Goal: Information Seeking & Learning: Learn about a topic

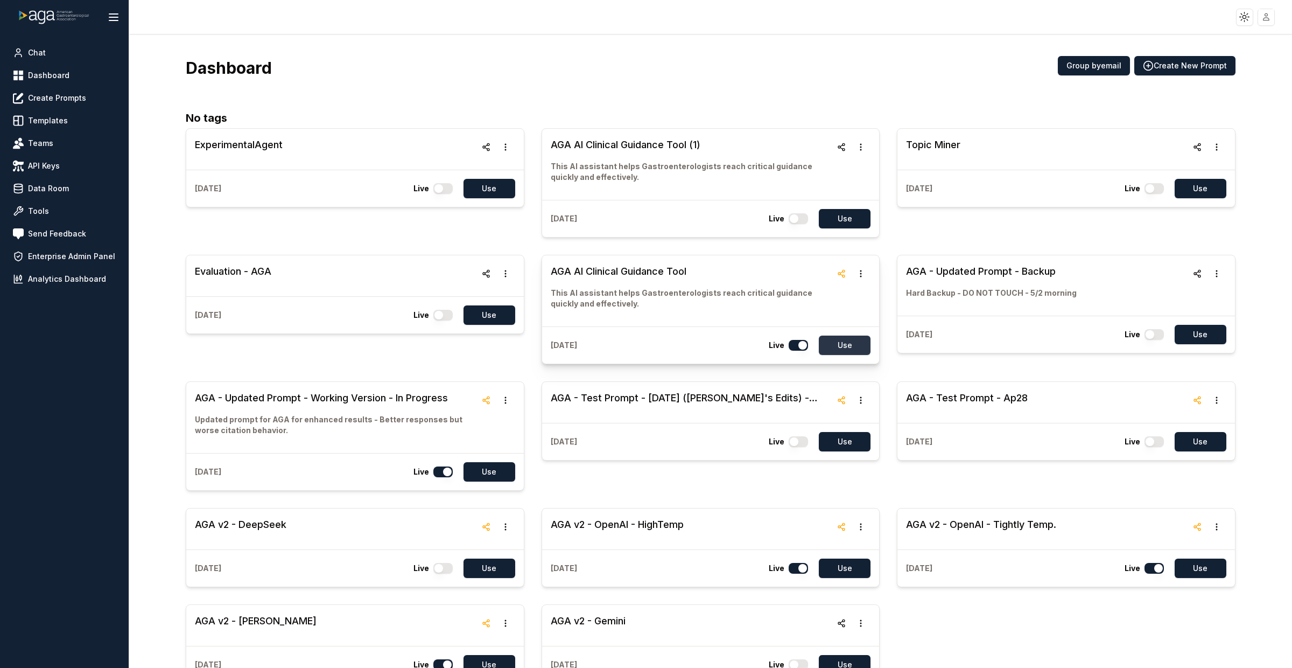
click at [849, 345] on button "Use" at bounding box center [845, 344] width 52 height 19
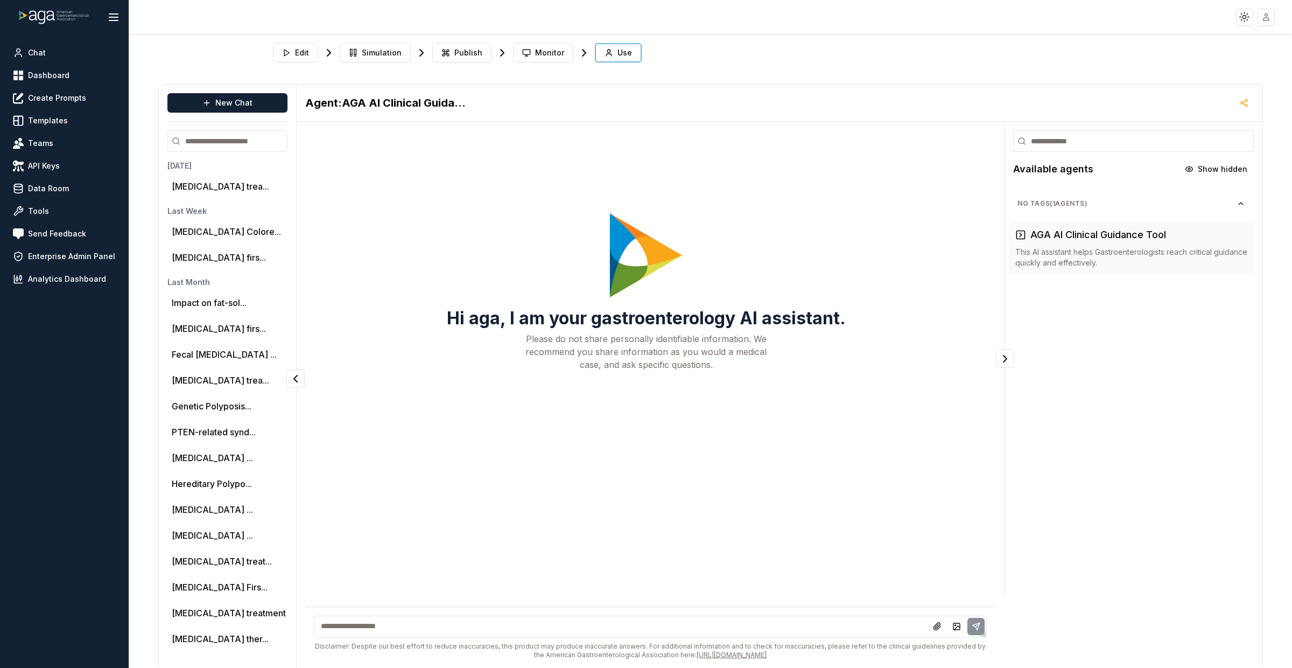
click at [455, 623] on textarea at bounding box center [650, 626] width 673 height 22
type textarea "**********"
click at [207, 504] on button "[MEDICAL_DATA] ..." at bounding box center [212, 509] width 81 height 13
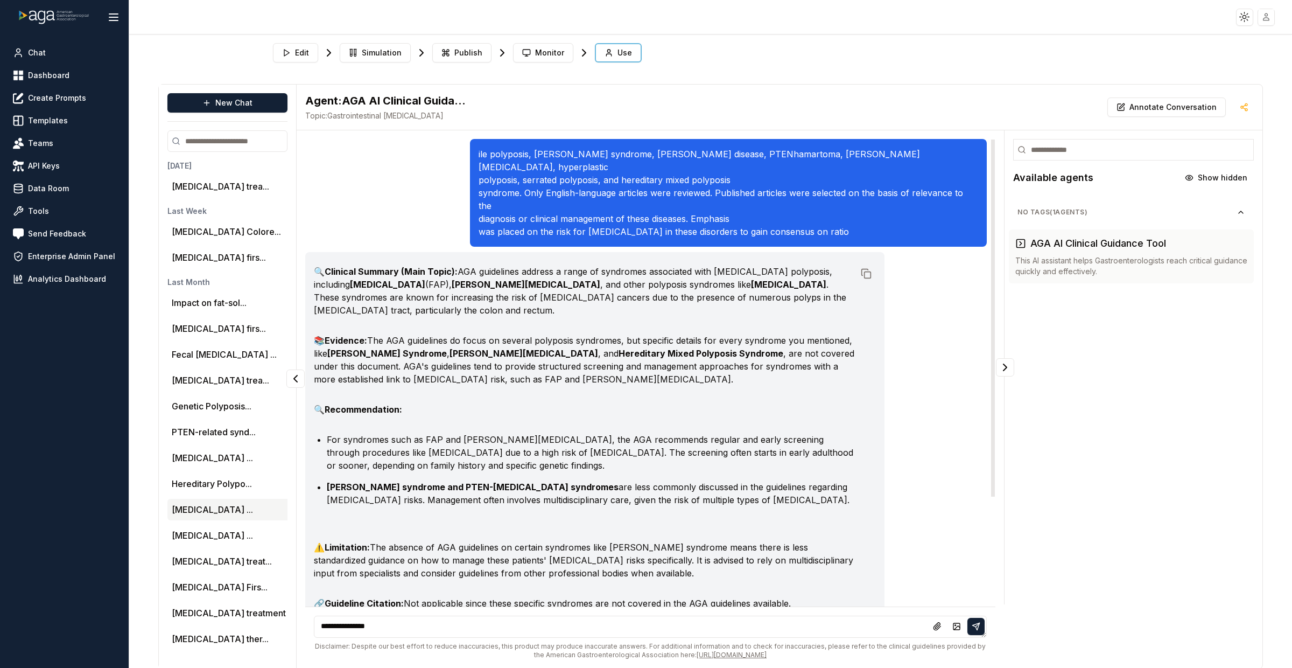
scroll to position [4, 0]
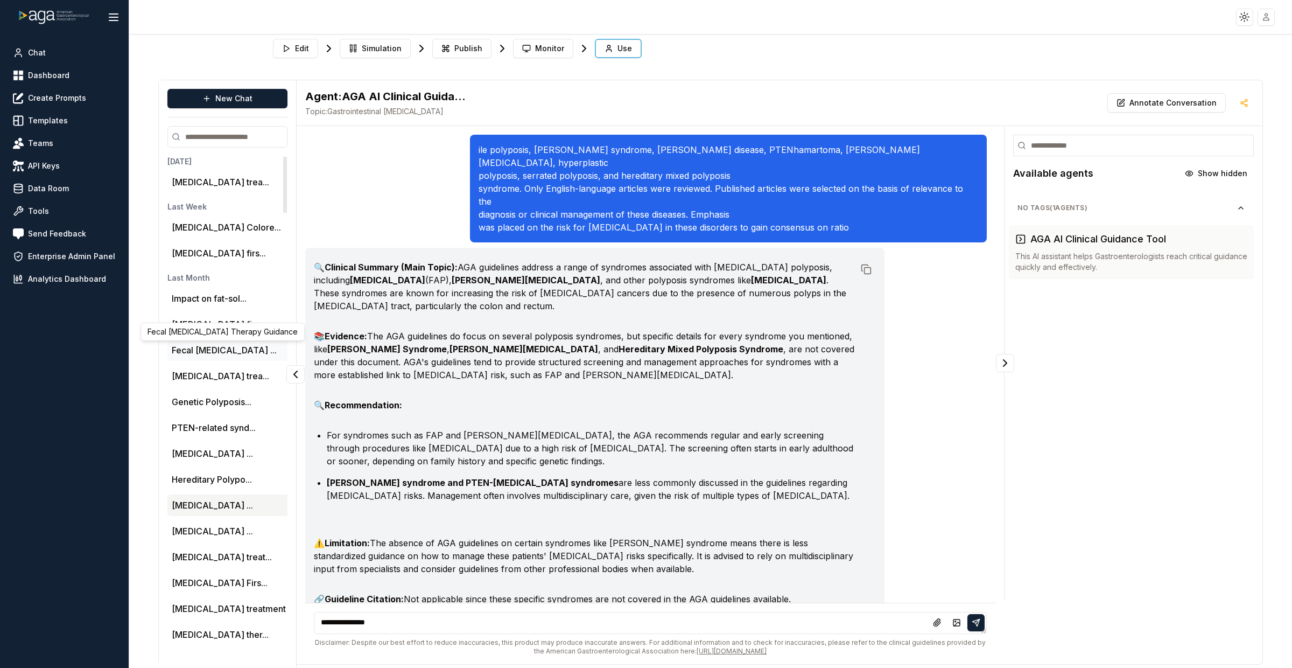
click at [233, 349] on button "Fecal [MEDICAL_DATA] ..." at bounding box center [224, 350] width 105 height 13
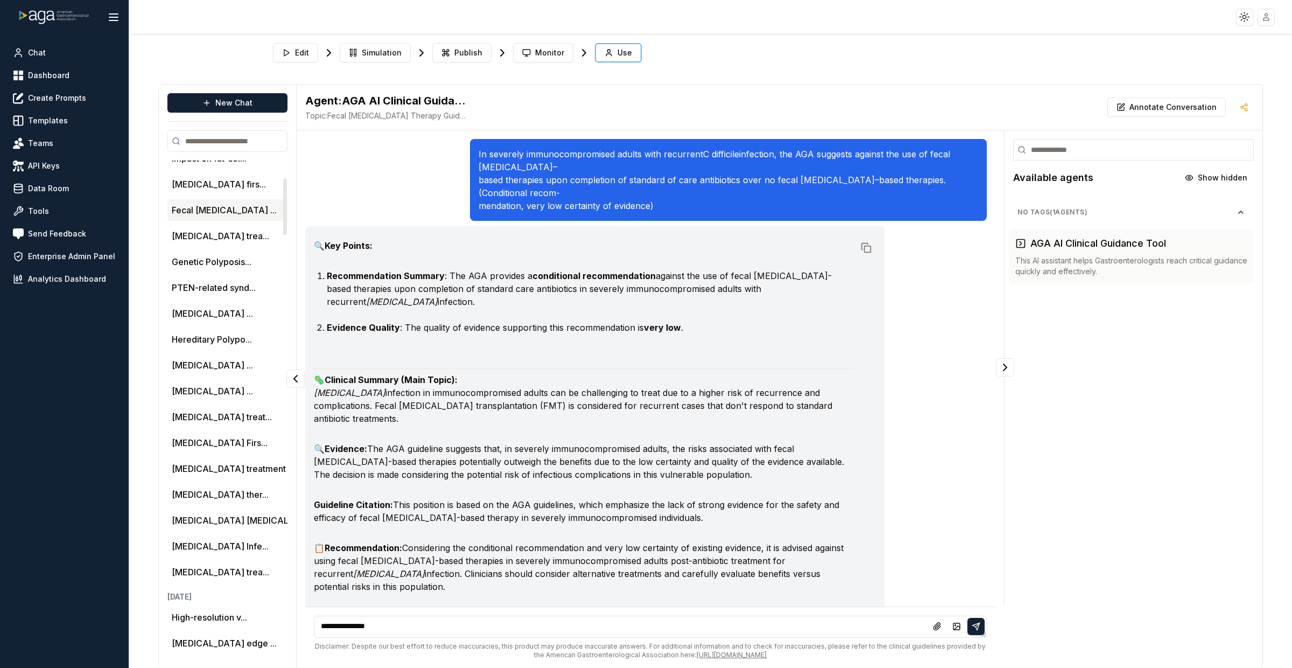
scroll to position [158, 0]
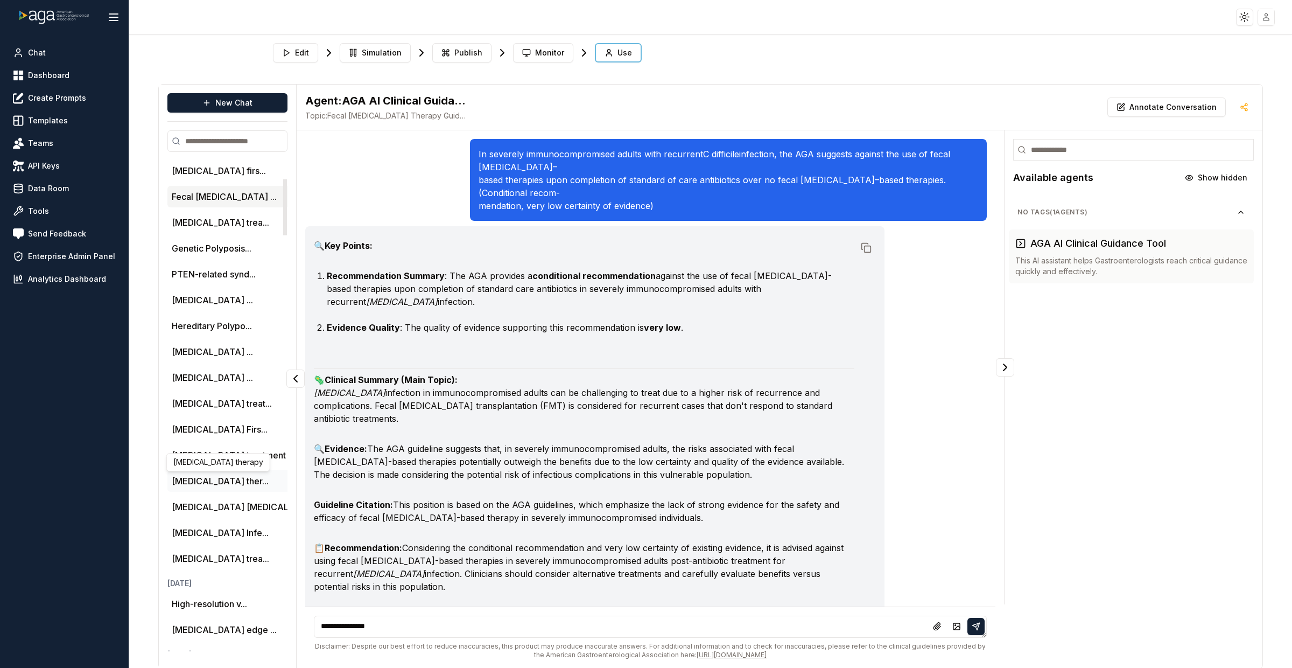
click at [200, 481] on button "[MEDICAL_DATA] ther..." at bounding box center [220, 480] width 97 height 13
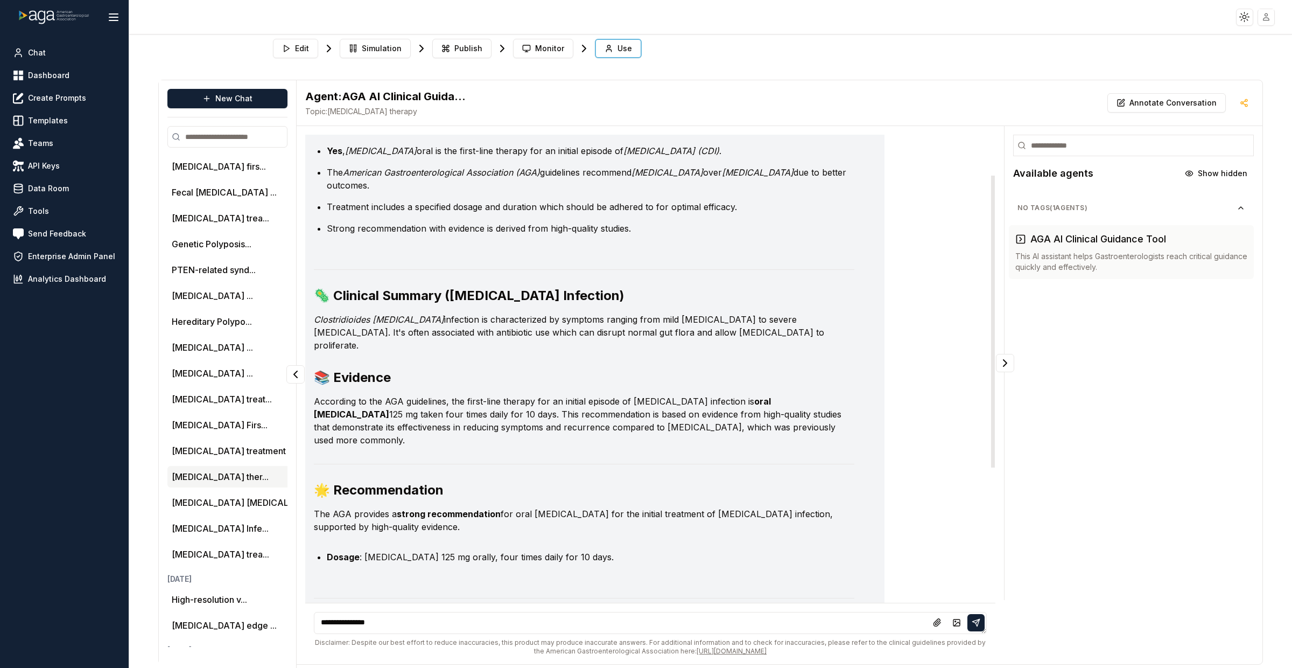
scroll to position [0, 0]
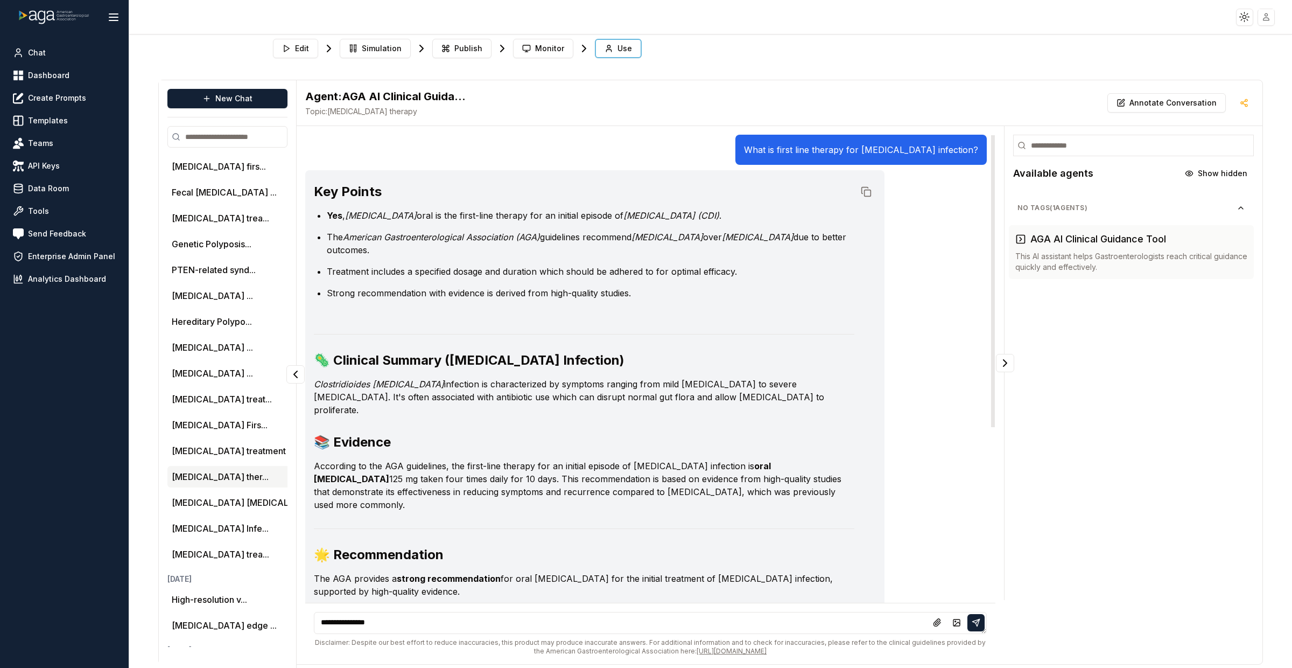
click at [833, 148] on p "What is first line therapy for [MEDICAL_DATA] infection?" at bounding box center [861, 149] width 234 height 13
copy p "What is first line therapy for [MEDICAL_DATA] infection?"
click at [780, 401] on p "[MEDICAL_DATA] is characterized by symptoms ranging from mild [MEDICAL_DATA] to…" at bounding box center [584, 396] width 541 height 39
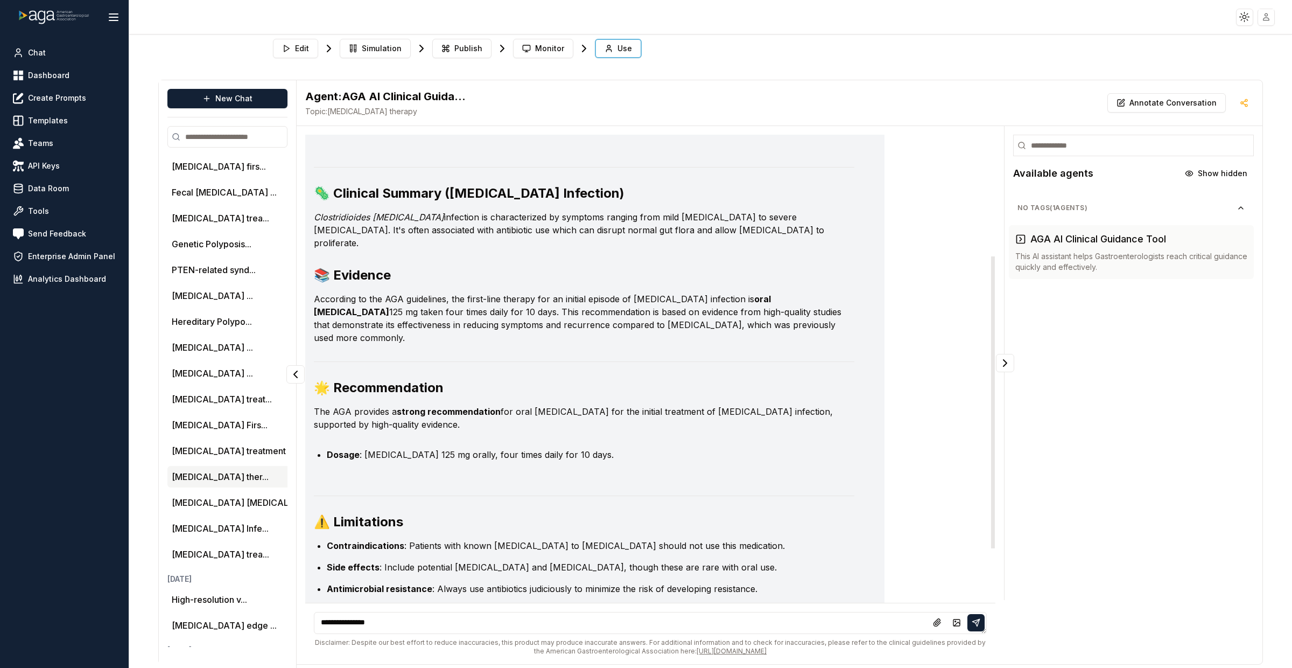
scroll to position [279, 0]
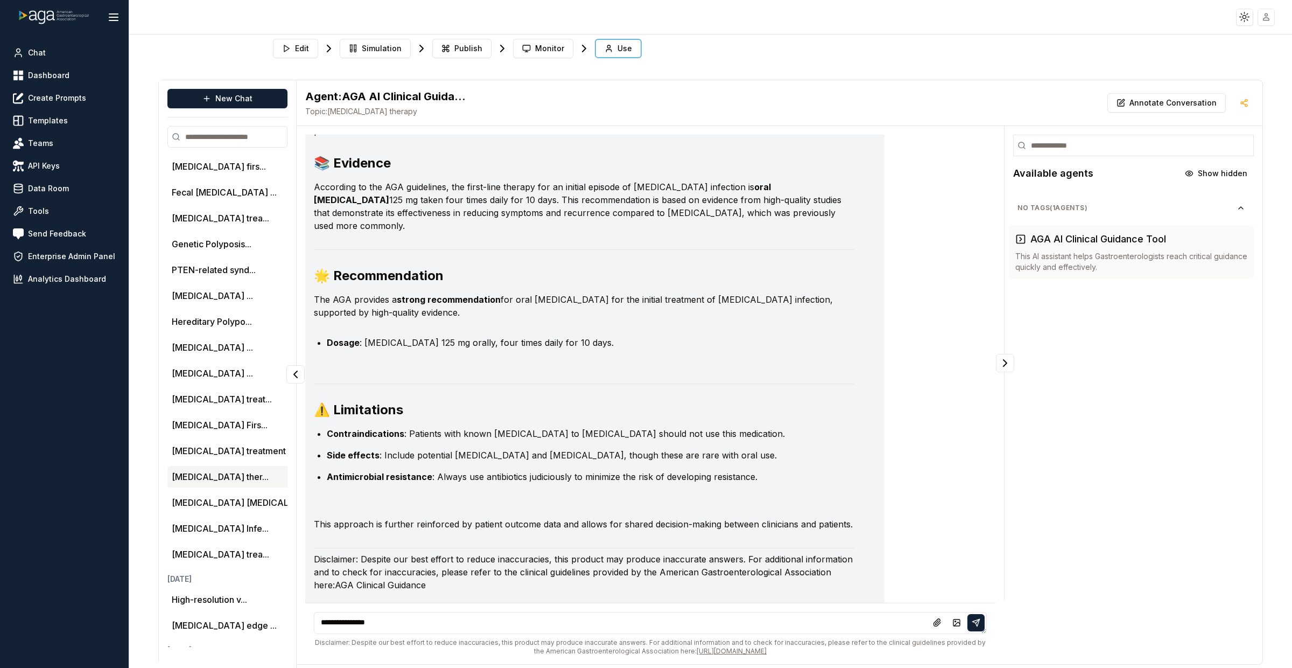
click at [426, 617] on textarea "**********" at bounding box center [650, 623] width 673 height 22
click at [257, 93] on button "New Chat" at bounding box center [227, 98] width 120 height 19
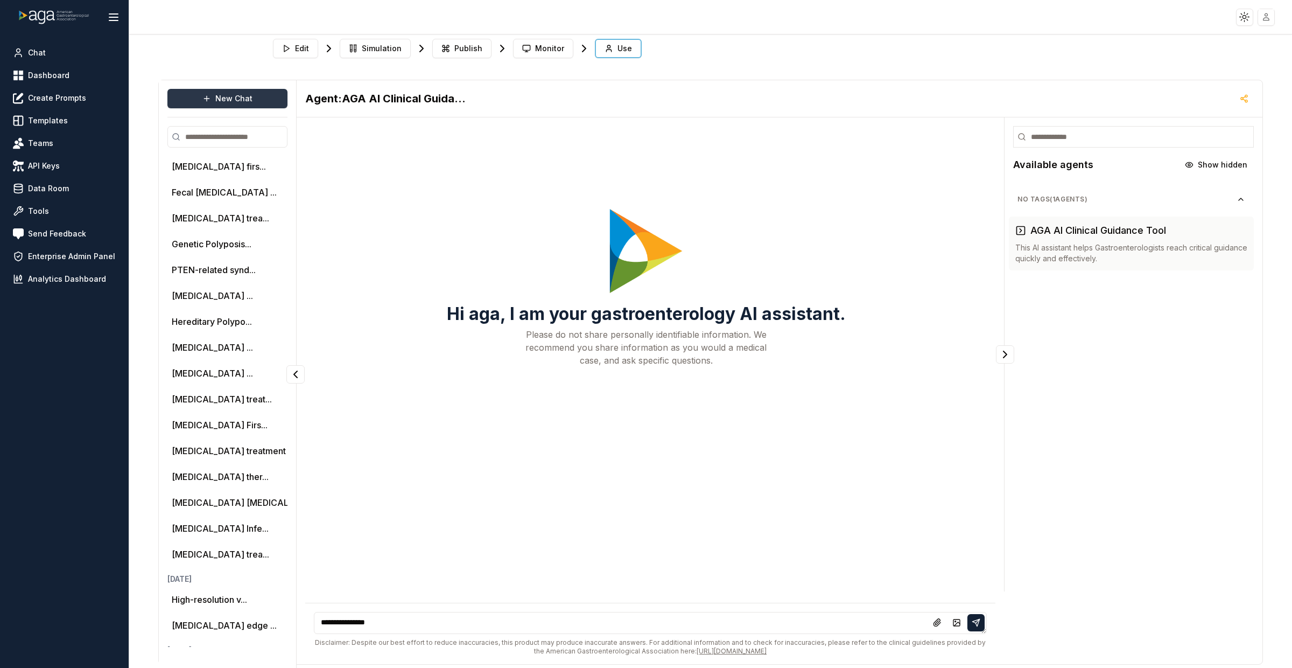
scroll to position [0, 0]
click at [353, 623] on textarea "**********" at bounding box center [650, 623] width 673 height 22
paste textarea "**********"
type textarea "**********"
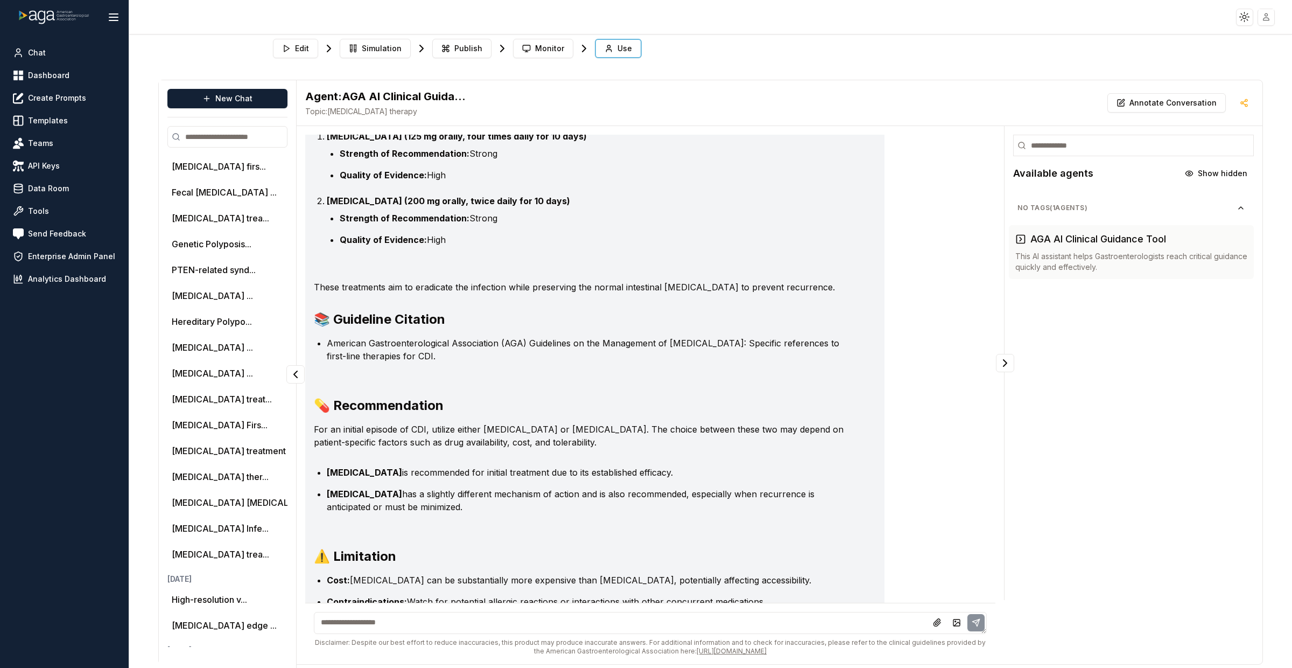
scroll to position [254, 0]
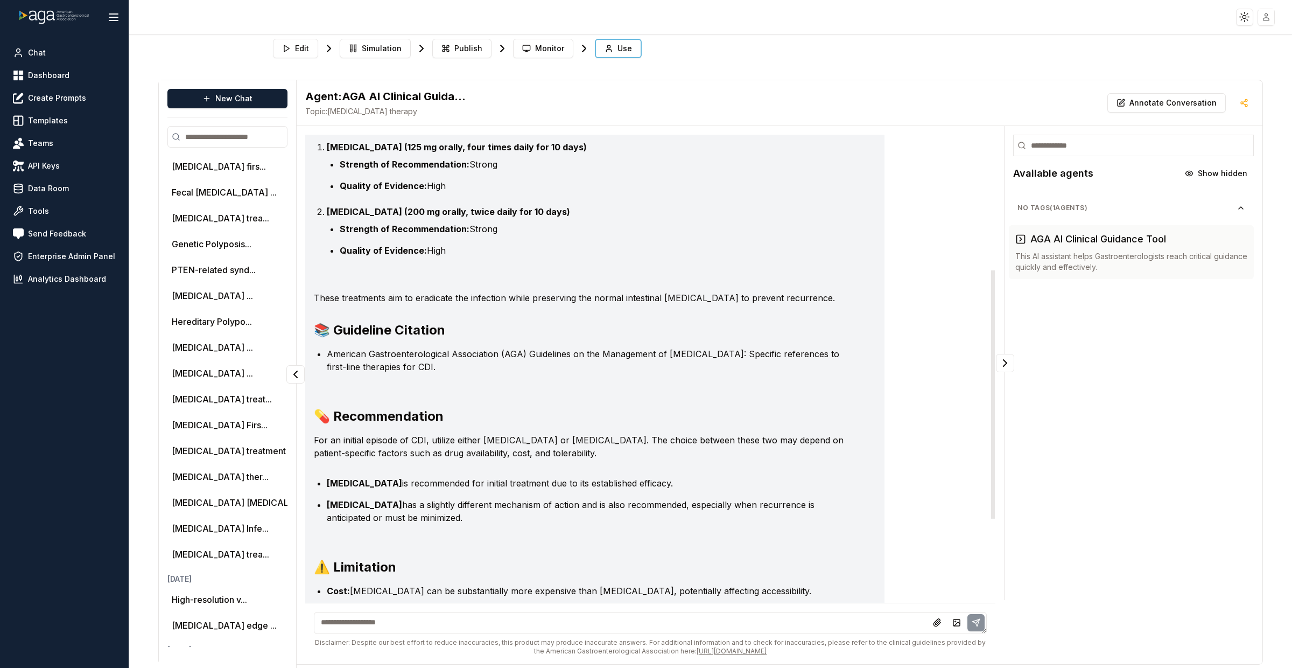
click at [383, 327] on h3 "📚 Guideline Citation" at bounding box center [584, 329] width 541 height 17
copy div "📚 Guideline Citation"
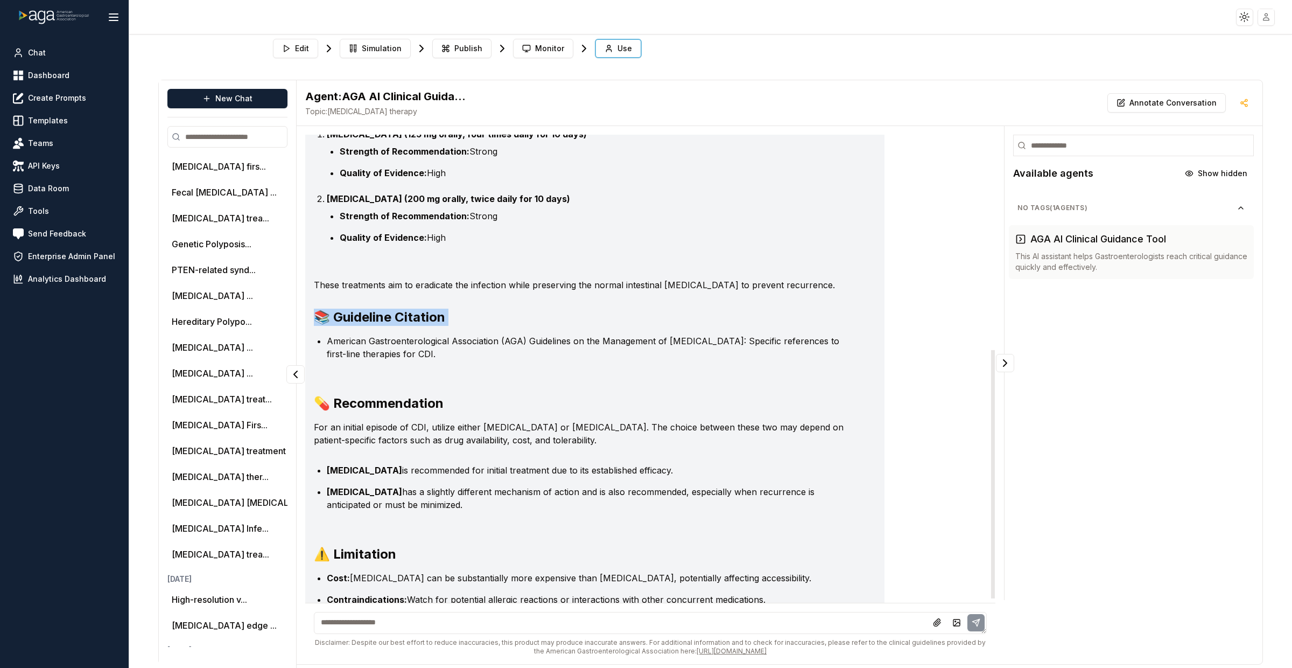
scroll to position [410, 0]
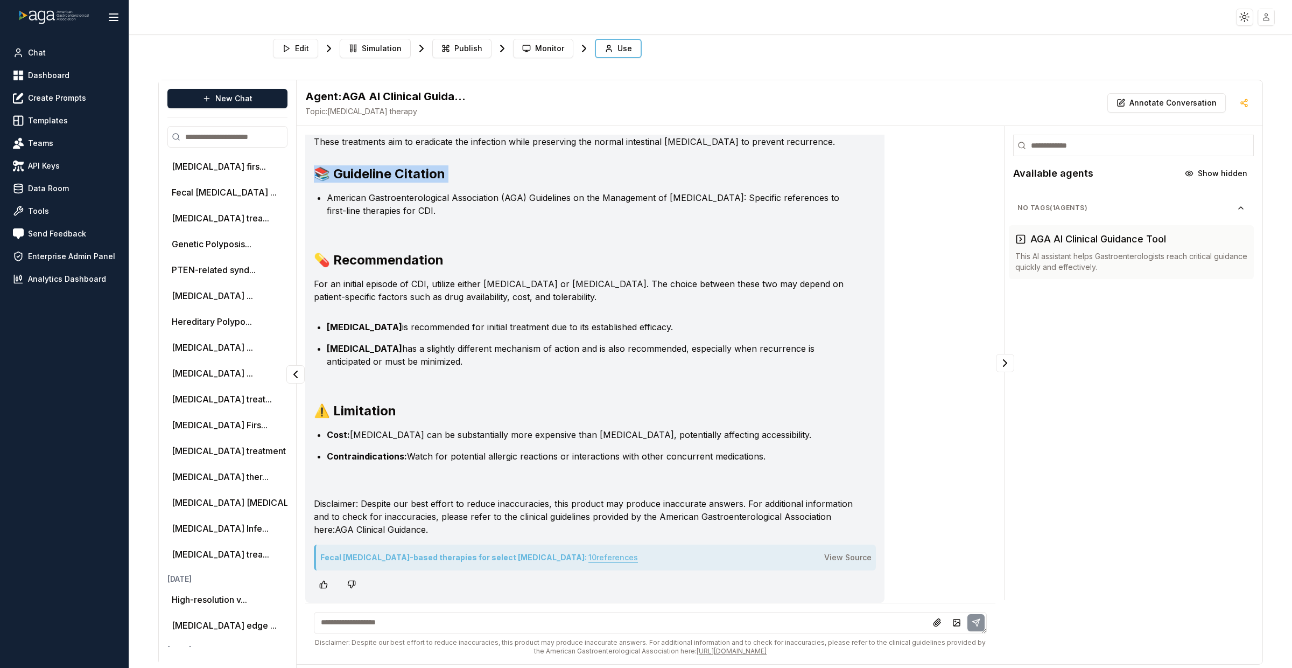
click at [1269, 19] on html "Toggle theme Toggle user menu Chat Dashboard Create Prompts Templates Teams API…" at bounding box center [646, 334] width 1292 height 668
click at [1272, 14] on html "Toggle theme Toggle user menu Chat Dashboard Create Prompts Templates Teams API…" at bounding box center [646, 334] width 1292 height 668
click at [1269, 14] on html "Toggle theme Toggle user menu Chat Dashboard Create Prompts Templates Teams API…" at bounding box center [646, 334] width 1292 height 668
click at [1203, 115] on span "Sign out" at bounding box center [1188, 112] width 29 height 11
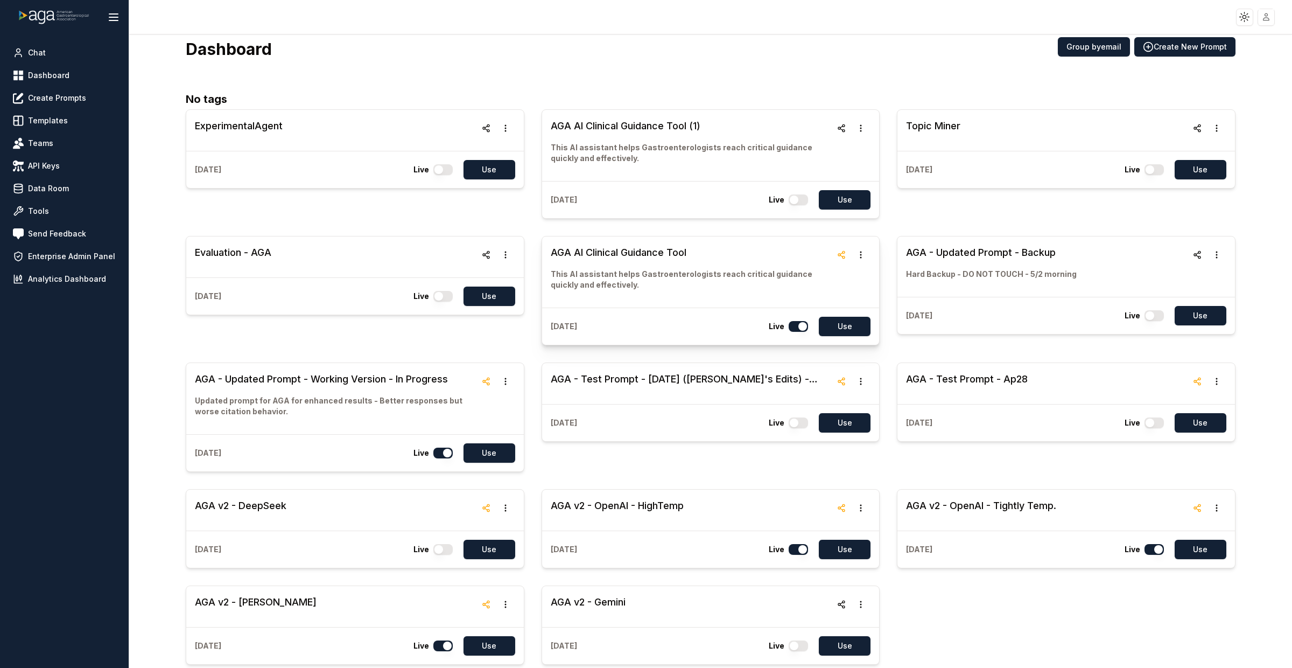
scroll to position [20, 0]
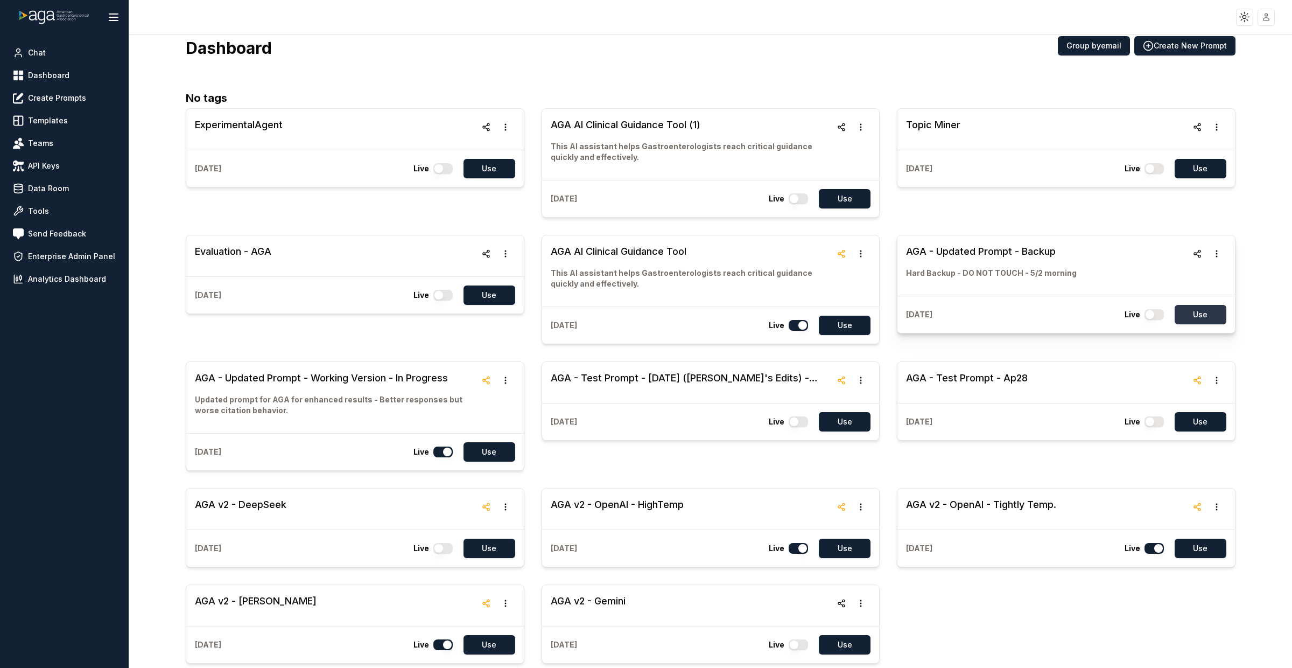
click at [1215, 320] on button "Use" at bounding box center [1201, 314] width 52 height 19
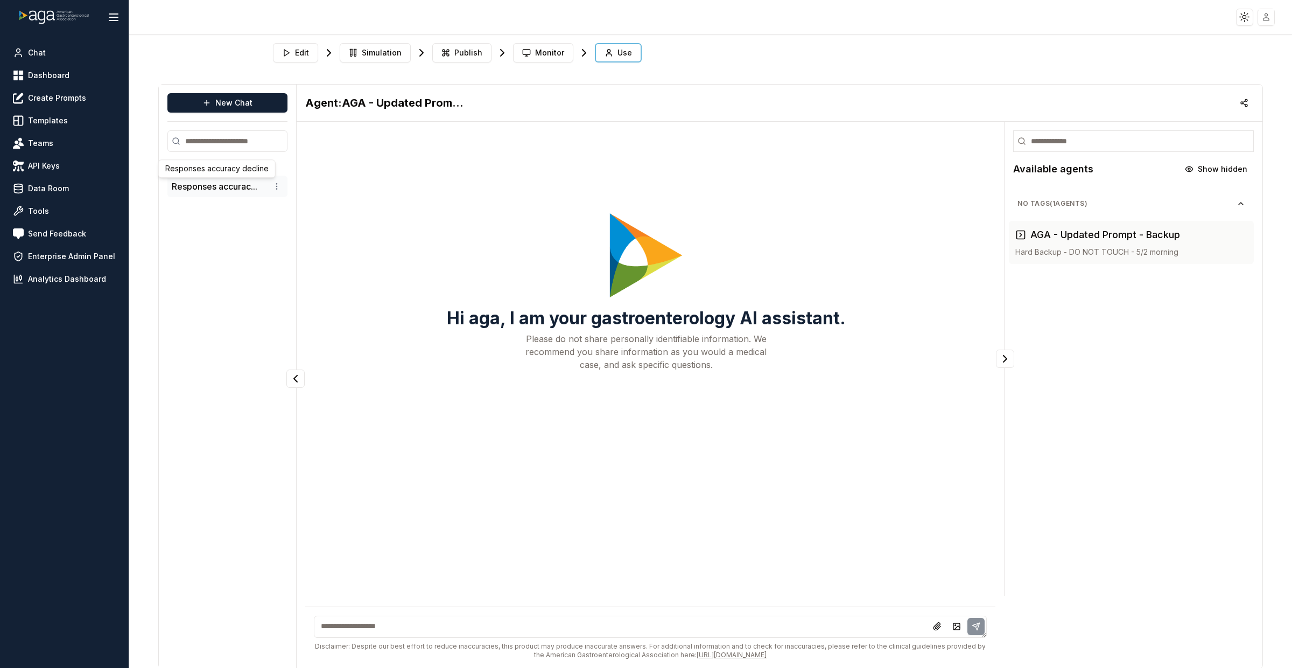
click at [214, 180] on button "Responses accurac..." at bounding box center [215, 186] width 86 height 13
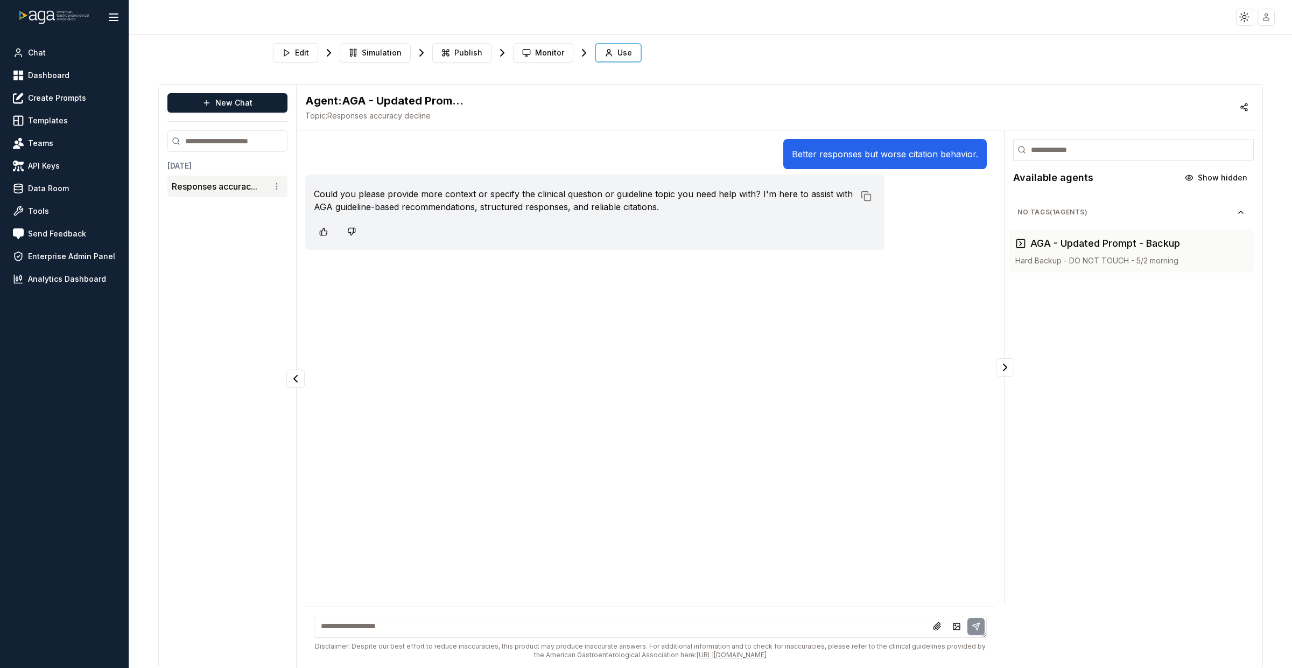
click at [1271, 15] on html "Toggle theme Toggle user menu Chat Dashboard Create Prompts Templates Teams API…" at bounding box center [646, 334] width 1292 height 668
click at [427, 144] on html "Toggle theme Toggle user menu Chat Dashboard Create Prompts Templates Teams API…" at bounding box center [646, 334] width 1292 height 668
click at [41, 73] on span "Dashboard" at bounding box center [48, 75] width 41 height 11
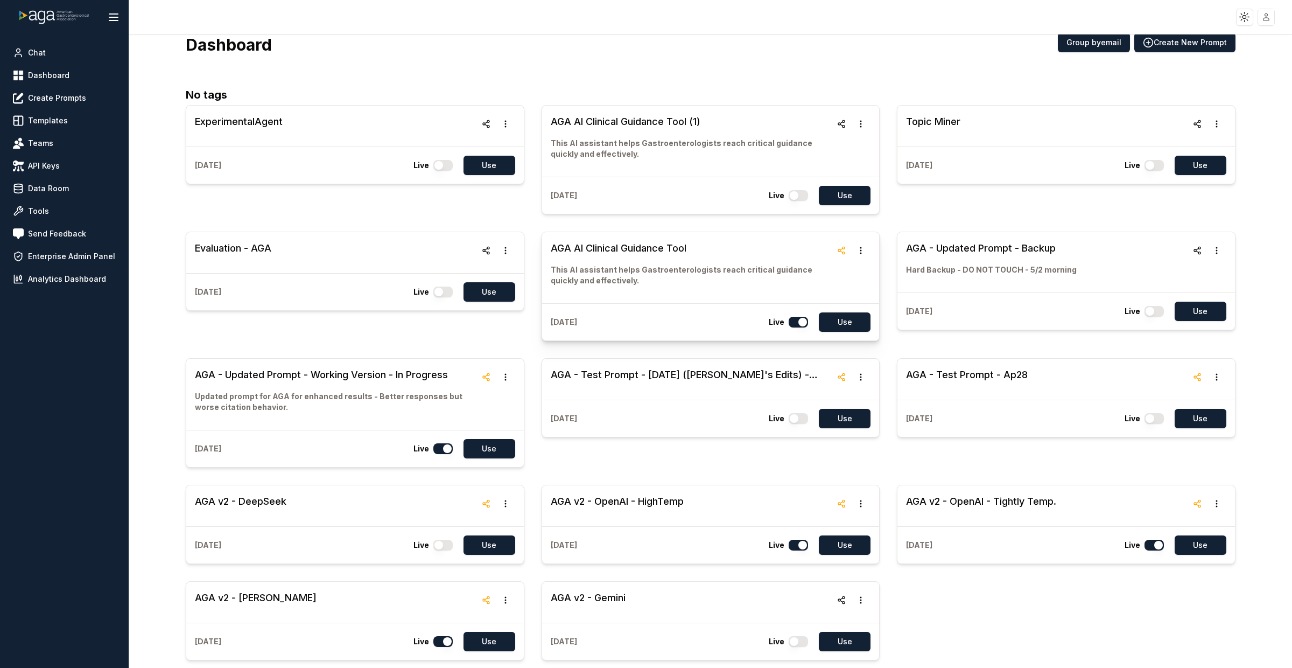
scroll to position [25, 0]
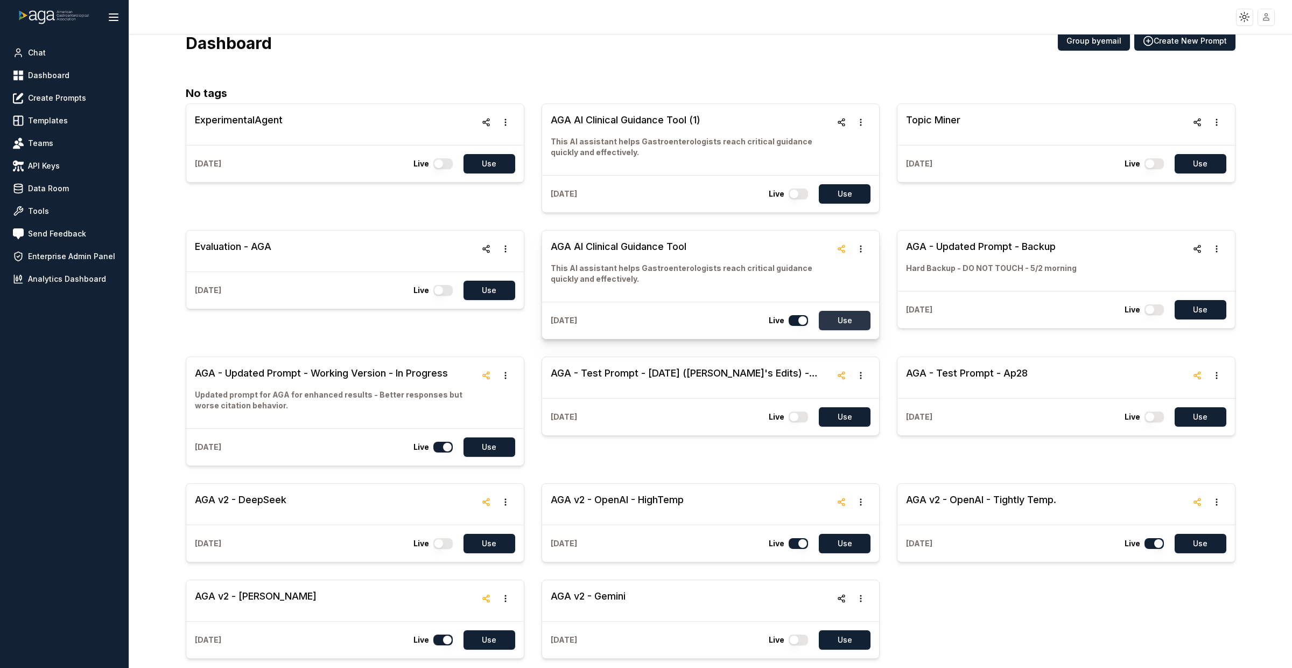
click at [850, 319] on button "Use" at bounding box center [845, 320] width 52 height 19
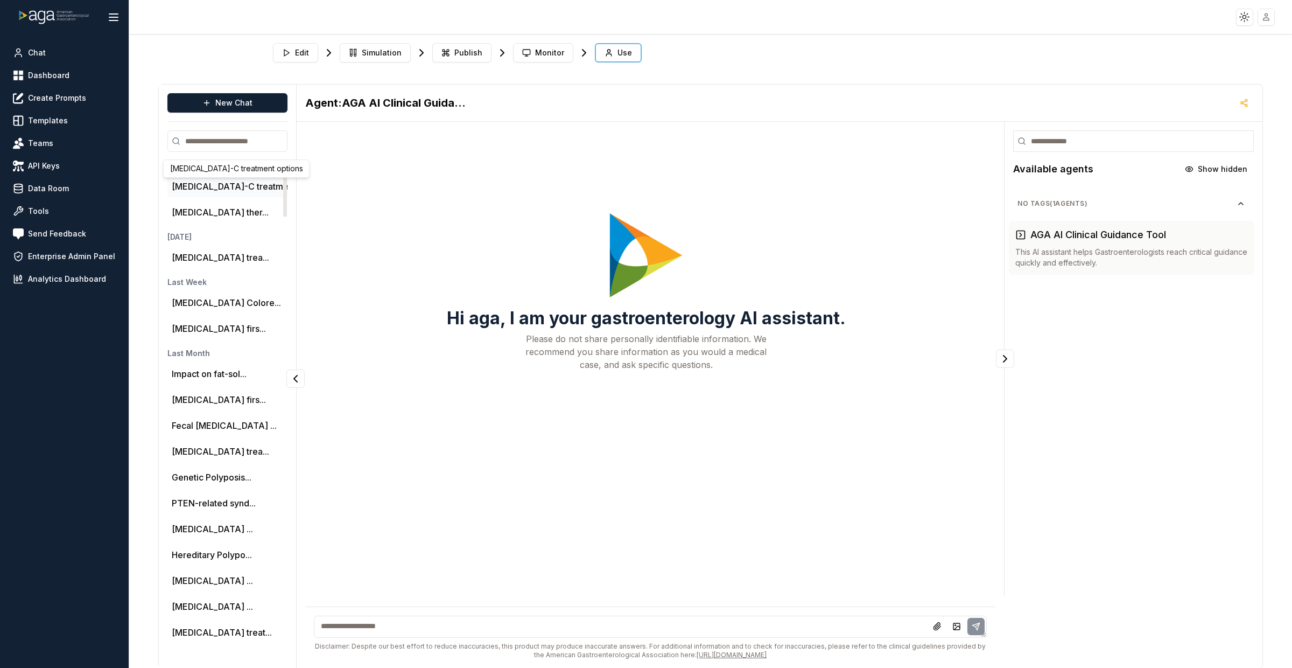
click at [232, 186] on button "IBS-C treatment o..." at bounding box center [241, 186] width 138 height 13
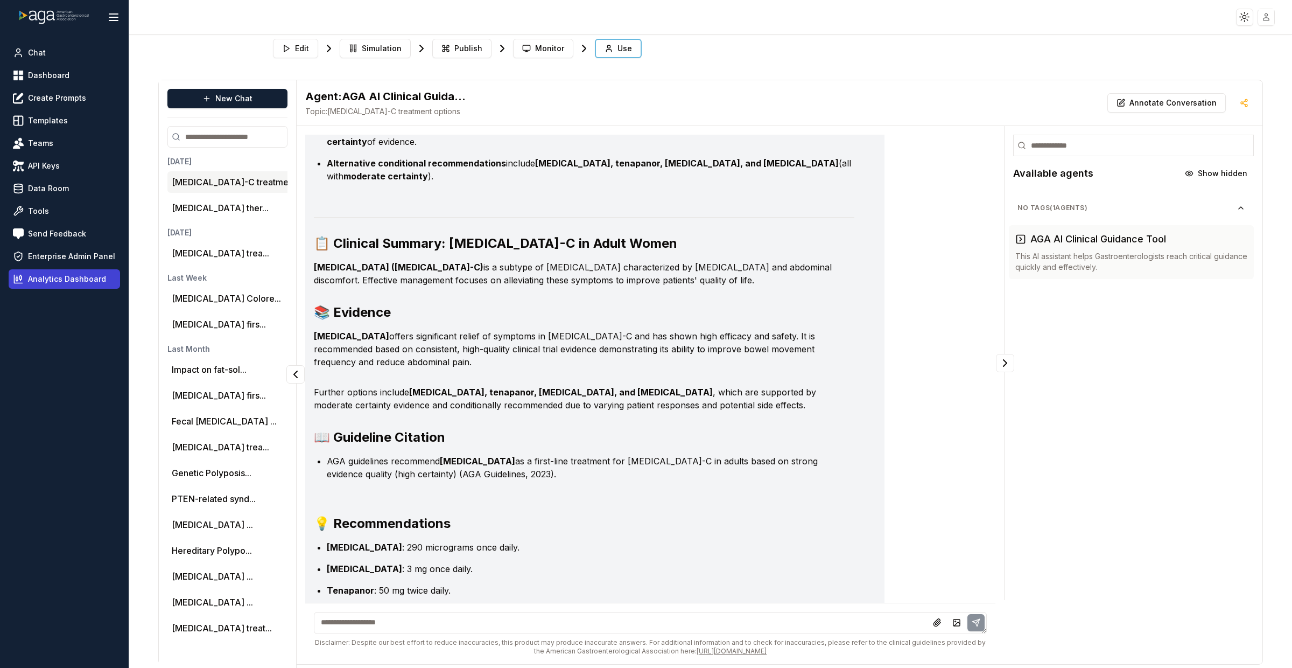
scroll to position [92, 0]
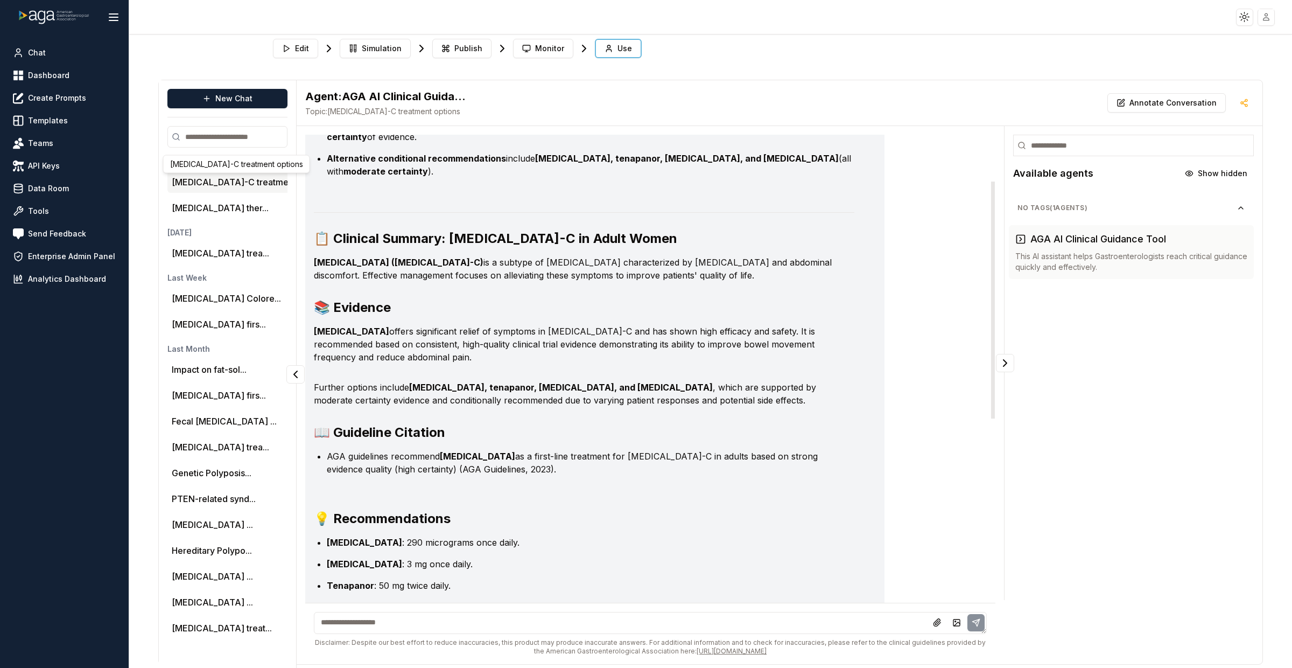
click at [480, 257] on strong "Irritable Bowel Syndrome with Constipation (IBS-C)" at bounding box center [399, 262] width 170 height 11
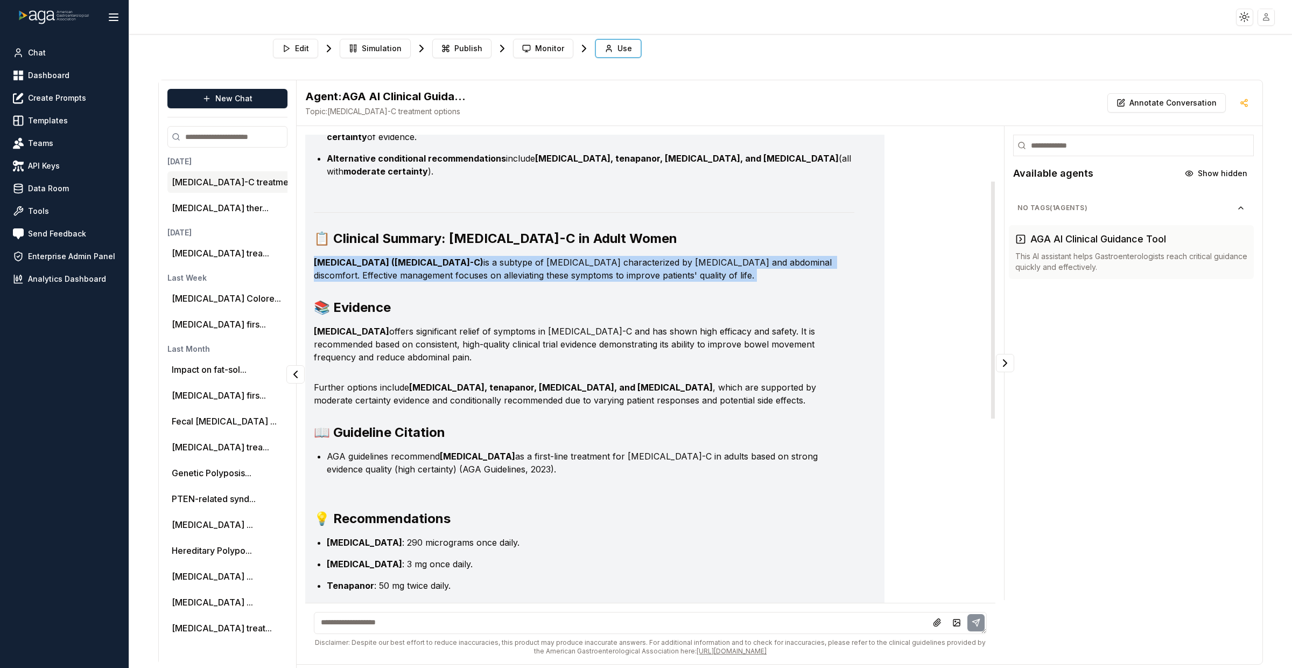
click at [480, 257] on strong "Irritable Bowel Syndrome with Constipation (IBS-C)" at bounding box center [399, 262] width 170 height 11
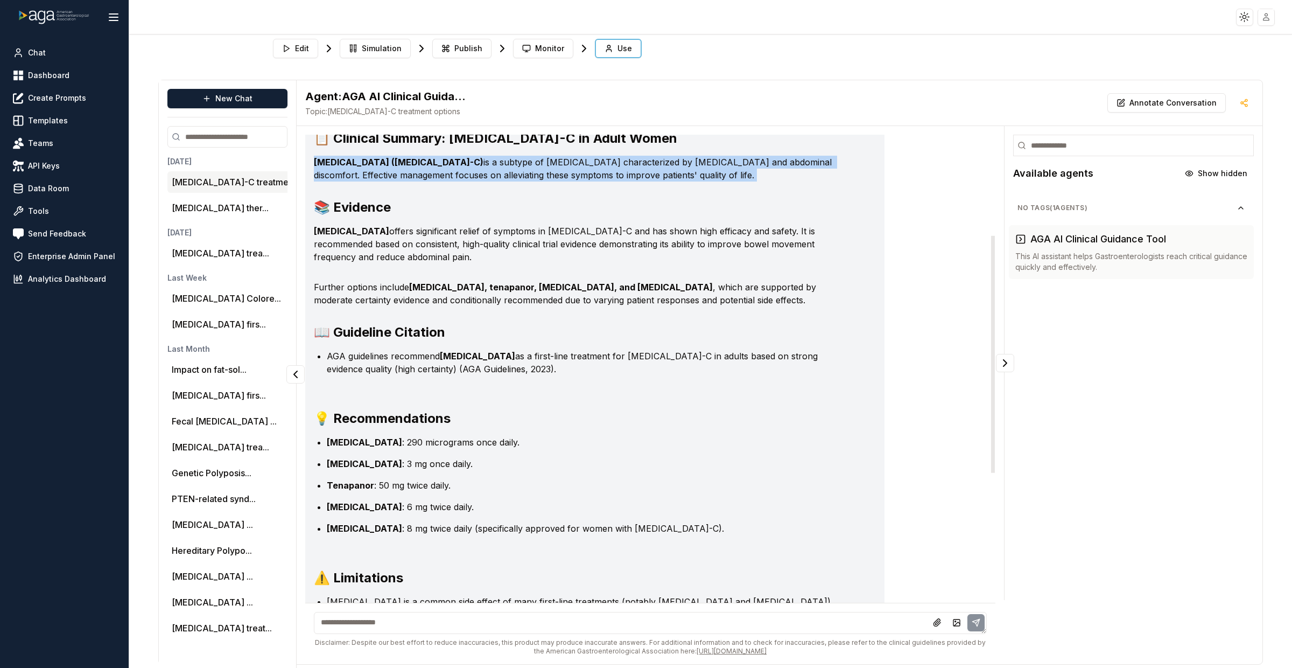
scroll to position [205, 0]
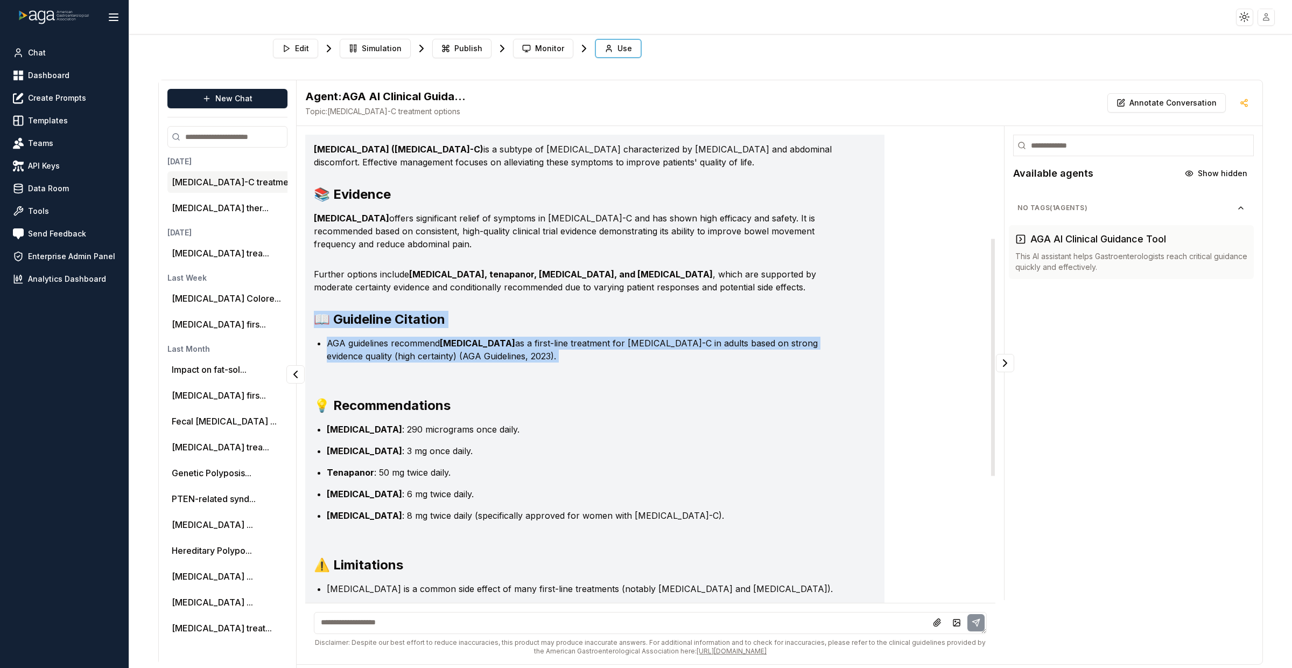
drag, startPoint x: 497, startPoint y: 350, endPoint x: 312, endPoint y: 305, distance: 191.2
click at [312, 305] on div "Key Points Linaclotide is the first-line treatment for IBS-C in adult women, wi…" at bounding box center [594, 415] width 579 height 899
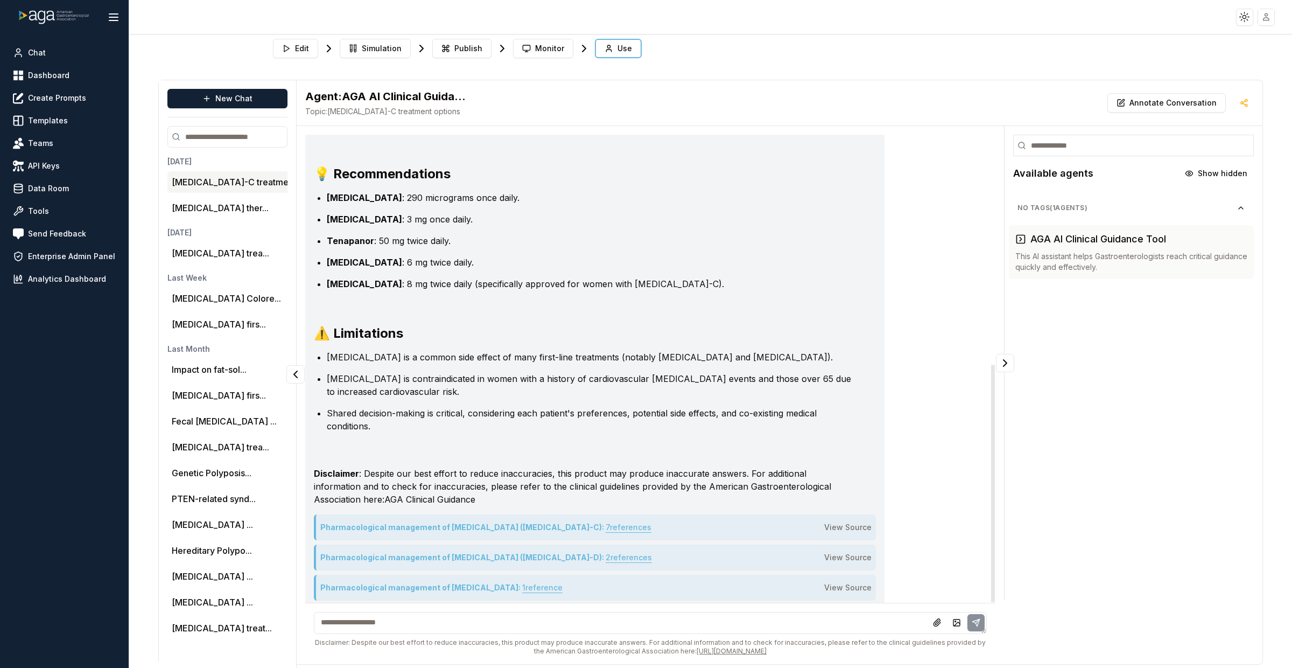
scroll to position [453, 0]
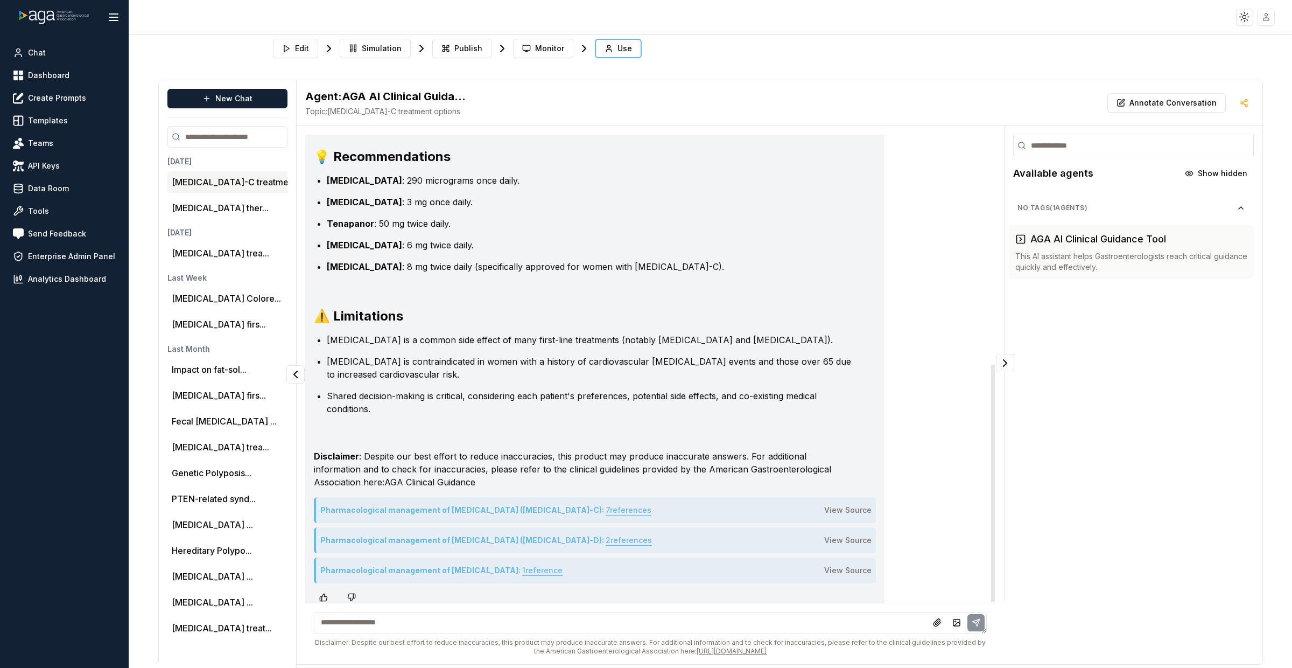
click at [651, 501] on button "7 reference s" at bounding box center [629, 509] width 46 height 17
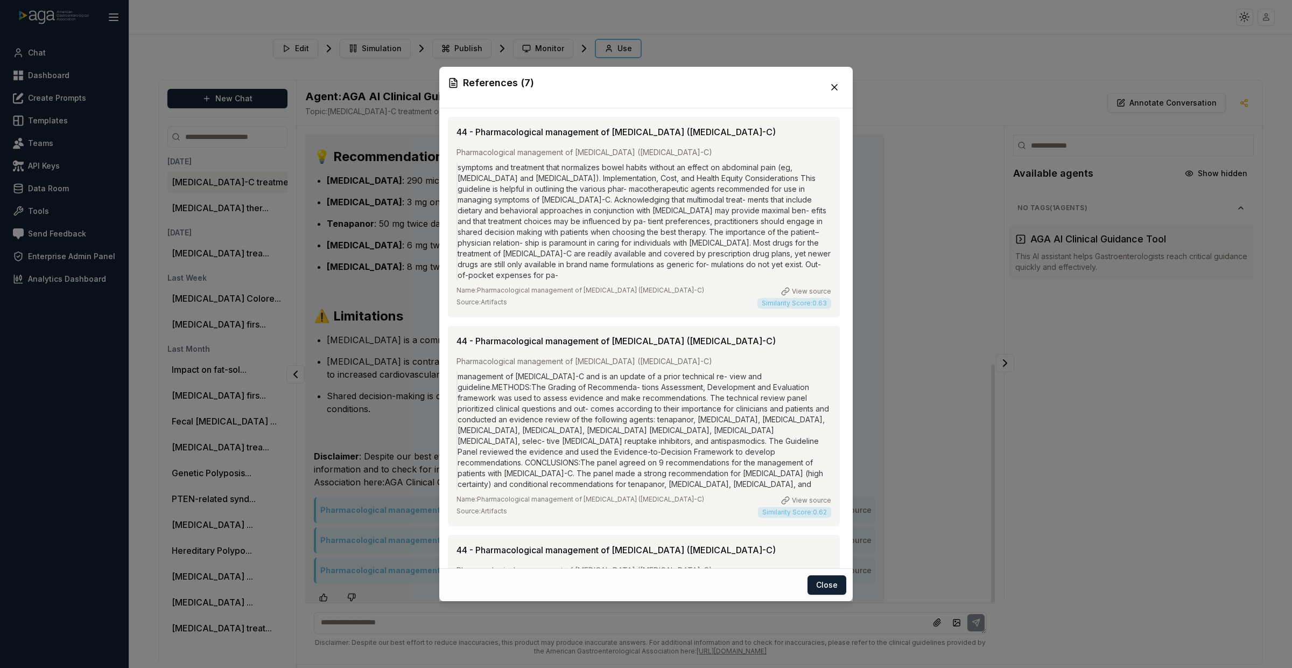
drag, startPoint x: 458, startPoint y: 131, endPoint x: 834, endPoint y: 131, distance: 376.4
click at [834, 131] on div "44 - Pharmacological management of irritable bowel syndrome with constipation (…" at bounding box center [644, 217] width 392 height 200
click at [643, 148] on div "Pharmacological management of irritable bowel syndrome with constipation (IBS-C)" at bounding box center [644, 152] width 375 height 11
click at [603, 153] on div "Pharmacological management of irritable bowel syndrome with constipation (IBS-C)" at bounding box center [644, 152] width 375 height 11
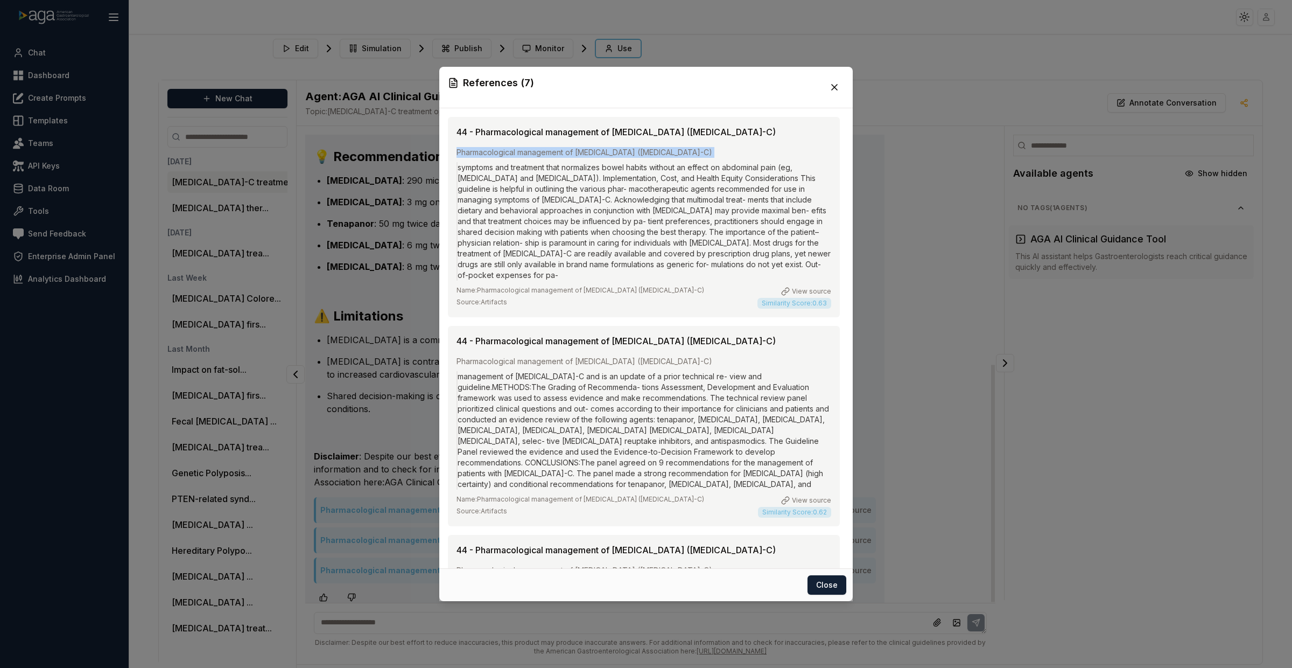
click at [603, 153] on div "Pharmacological management of irritable bowel syndrome with constipation (IBS-C)" at bounding box center [644, 152] width 375 height 11
click at [558, 198] on div "symptoms and treatment that normalizes bowel habits without an effect on abdomi…" at bounding box center [644, 221] width 375 height 118
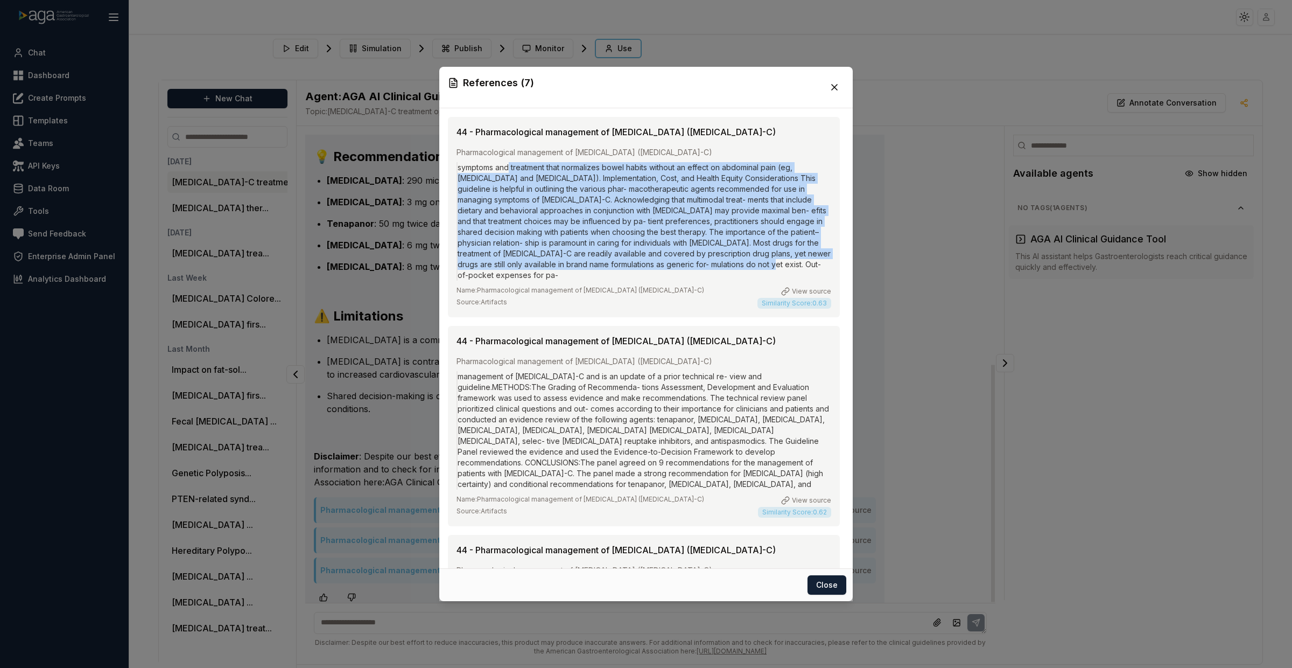
drag, startPoint x: 508, startPoint y: 166, endPoint x: 763, endPoint y: 254, distance: 269.9
click at [769, 259] on div "symptoms and treatment that normalizes bowel habits without an effect on abdomi…" at bounding box center [644, 221] width 375 height 118
click at [836, 86] on icon at bounding box center [834, 87] width 5 height 5
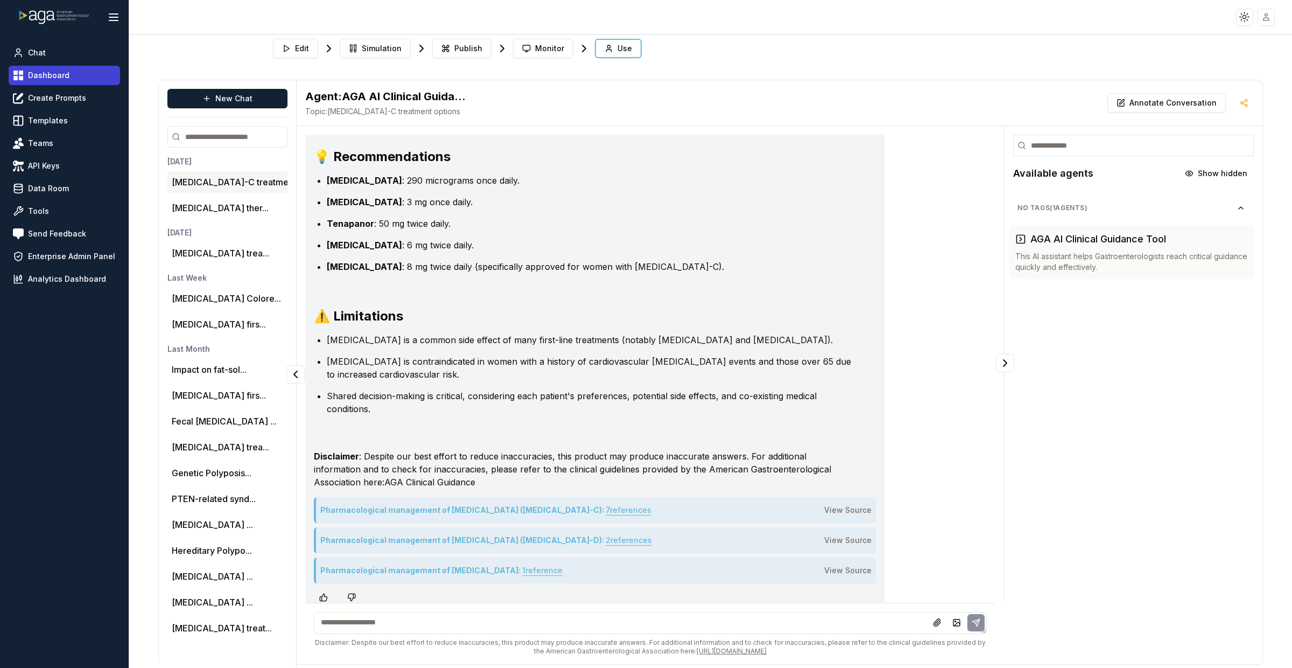
click at [40, 72] on span "Dashboard" at bounding box center [48, 75] width 41 height 11
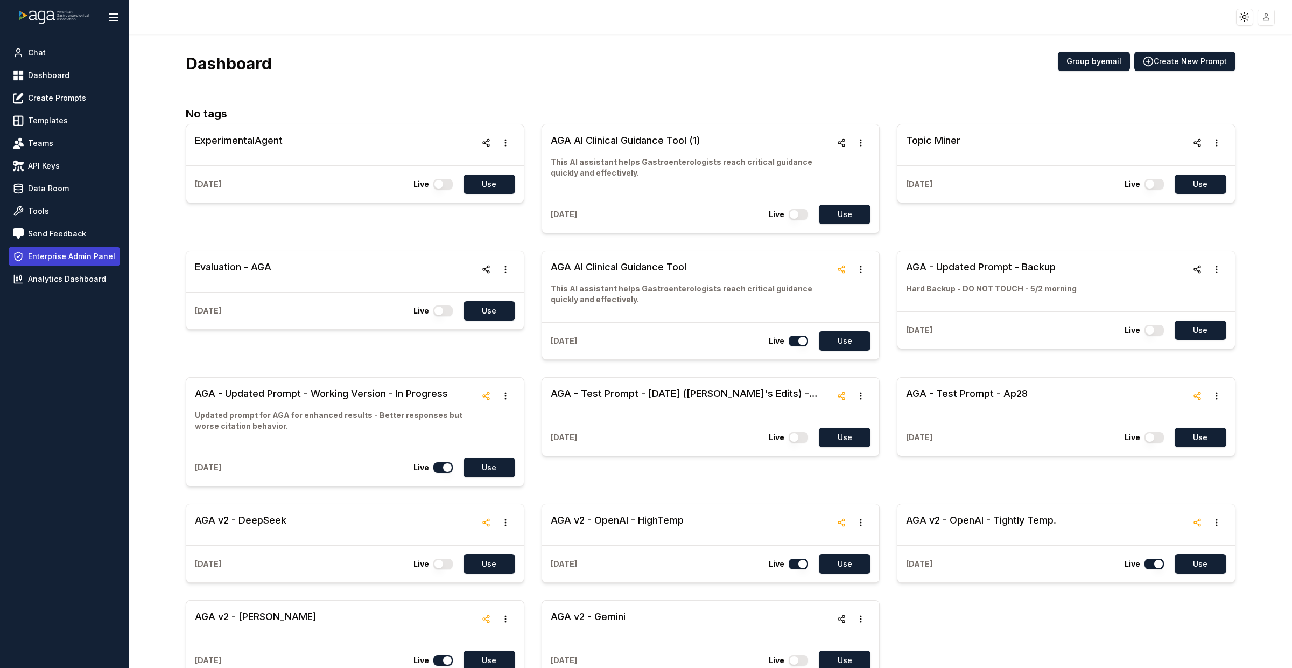
click at [65, 257] on span "Enterprise Admin Panel" at bounding box center [71, 256] width 87 height 11
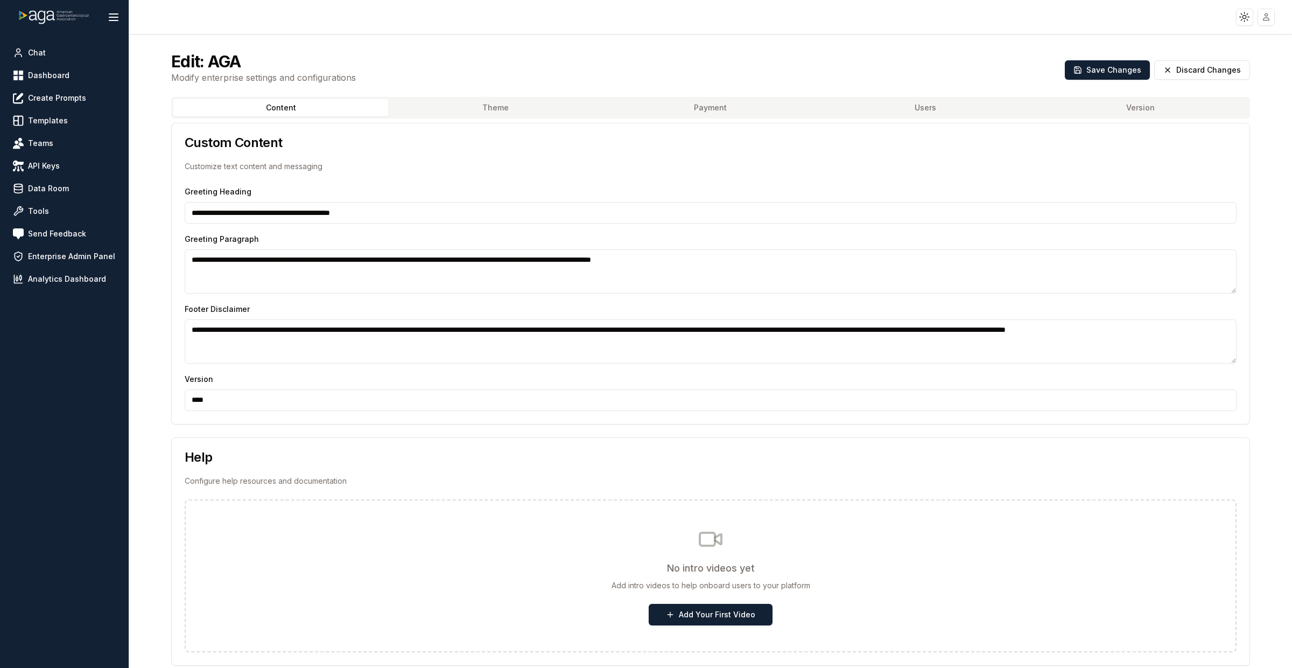
click at [446, 108] on button "Theme" at bounding box center [495, 107] width 215 height 17
click at [327, 107] on button "Content" at bounding box center [280, 107] width 215 height 17
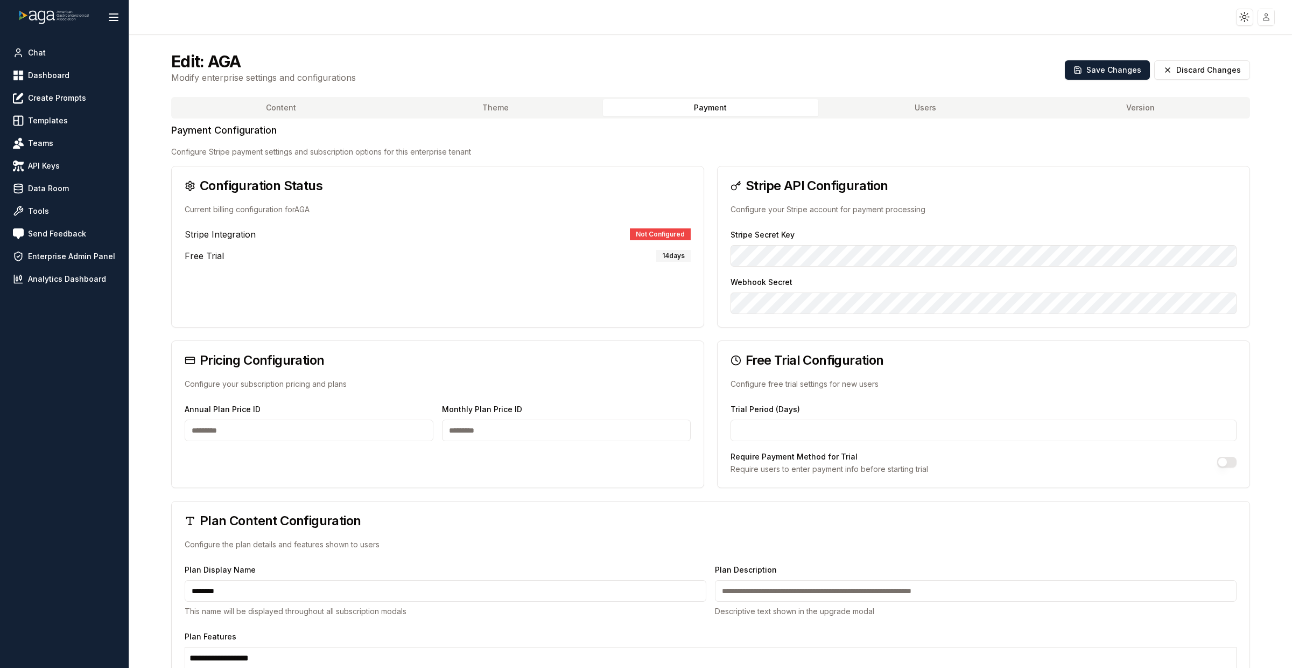
click at [748, 107] on button "Payment" at bounding box center [710, 107] width 215 height 17
type input "**********"
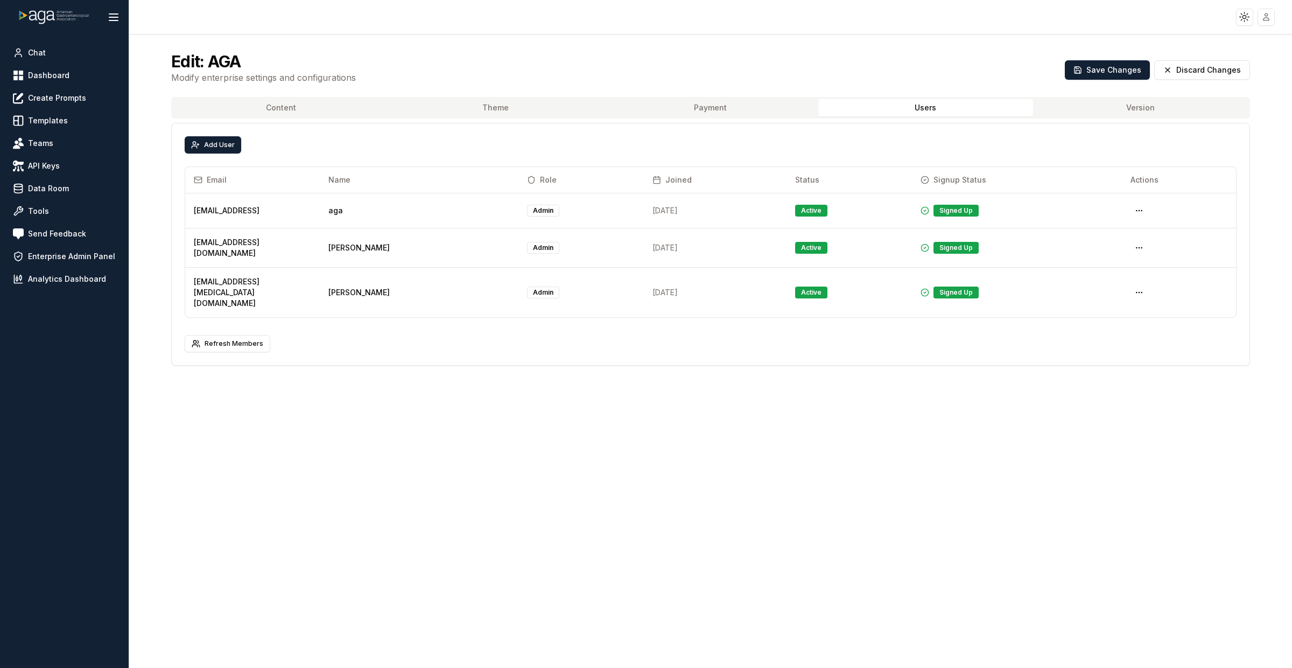
click at [949, 111] on button "Users" at bounding box center [925, 107] width 215 height 17
